Goal: Navigation & Orientation: Find specific page/section

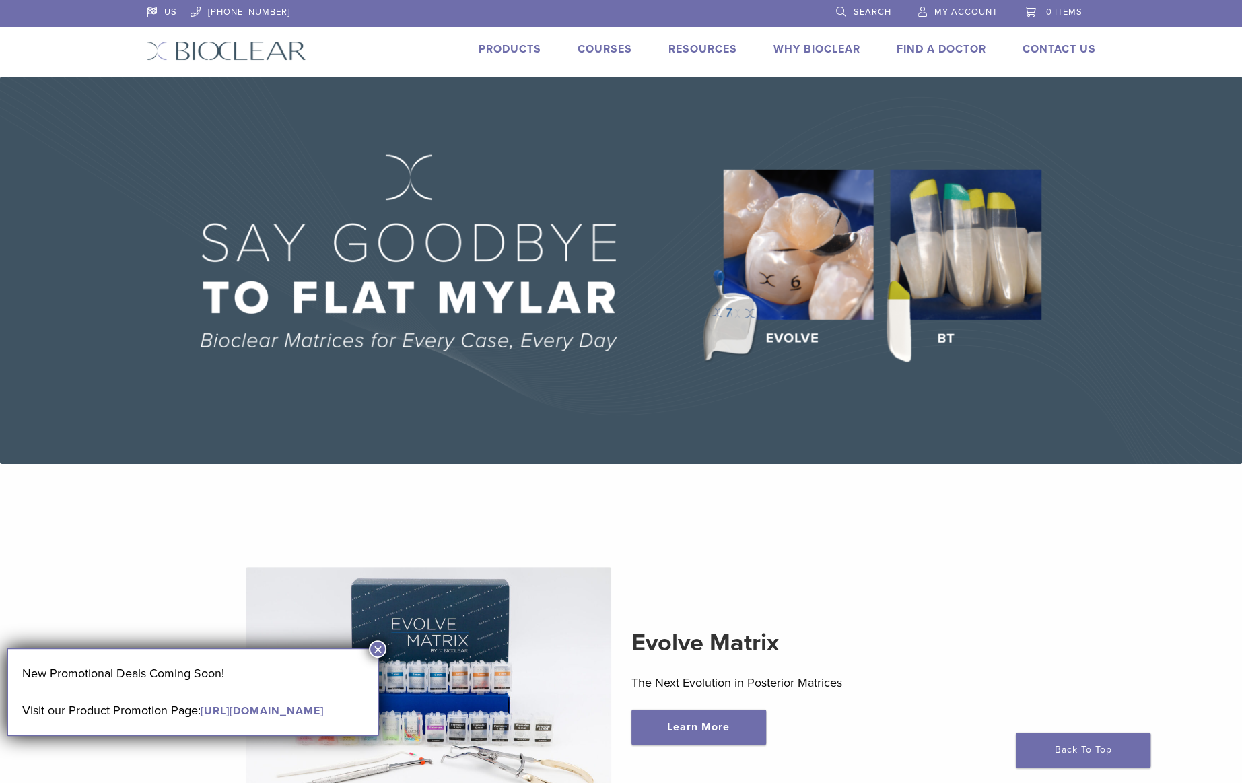
click at [600, 48] on link "Courses" at bounding box center [604, 48] width 55 height 13
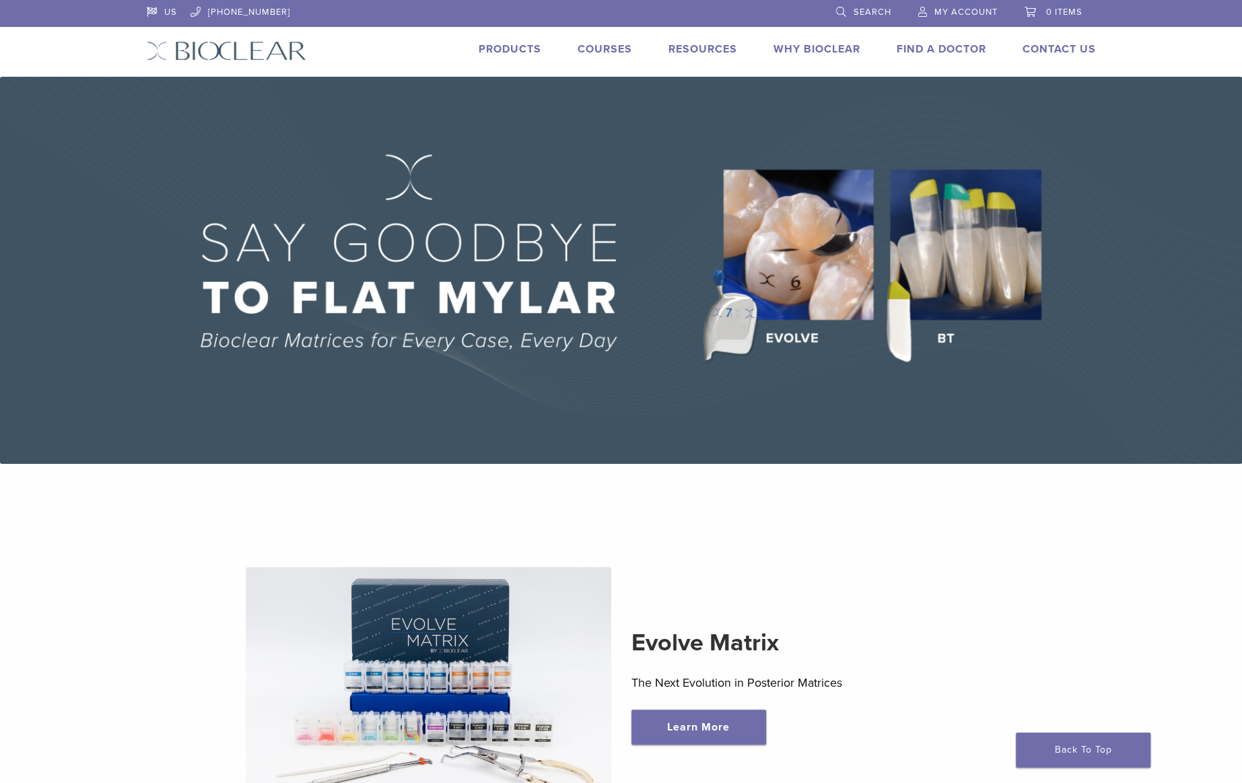
drag, startPoint x: 849, startPoint y: 228, endPoint x: 851, endPoint y: 242, distance: 14.3
